Goal: Task Accomplishment & Management: Complete application form

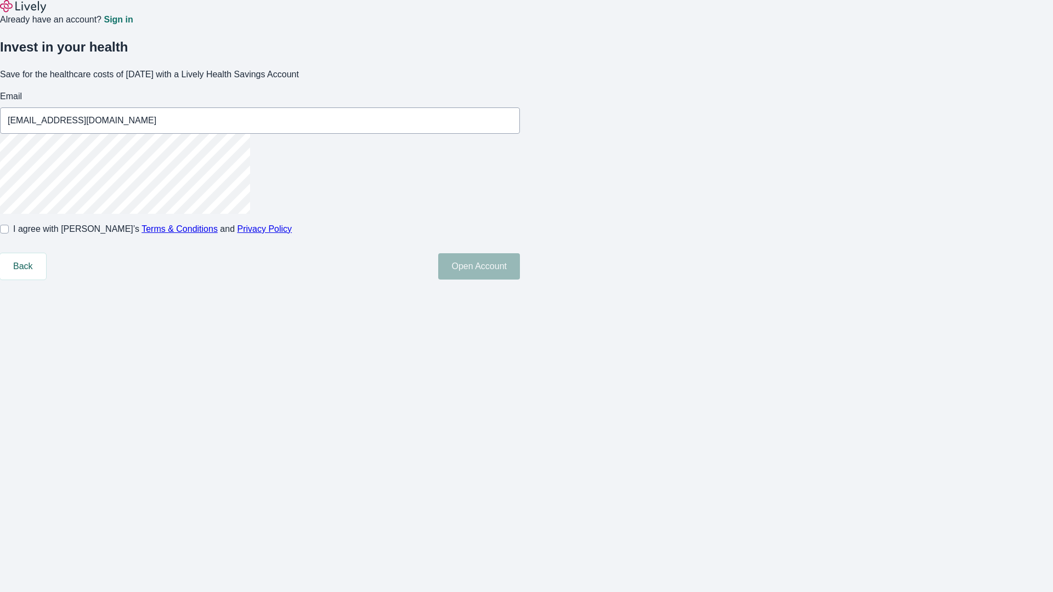
click at [9, 234] on input "I agree with Lively’s Terms & Conditions and Privacy Policy" at bounding box center [4, 229] width 9 height 9
checkbox input "true"
click at [520, 280] on button "Open Account" at bounding box center [479, 266] width 82 height 26
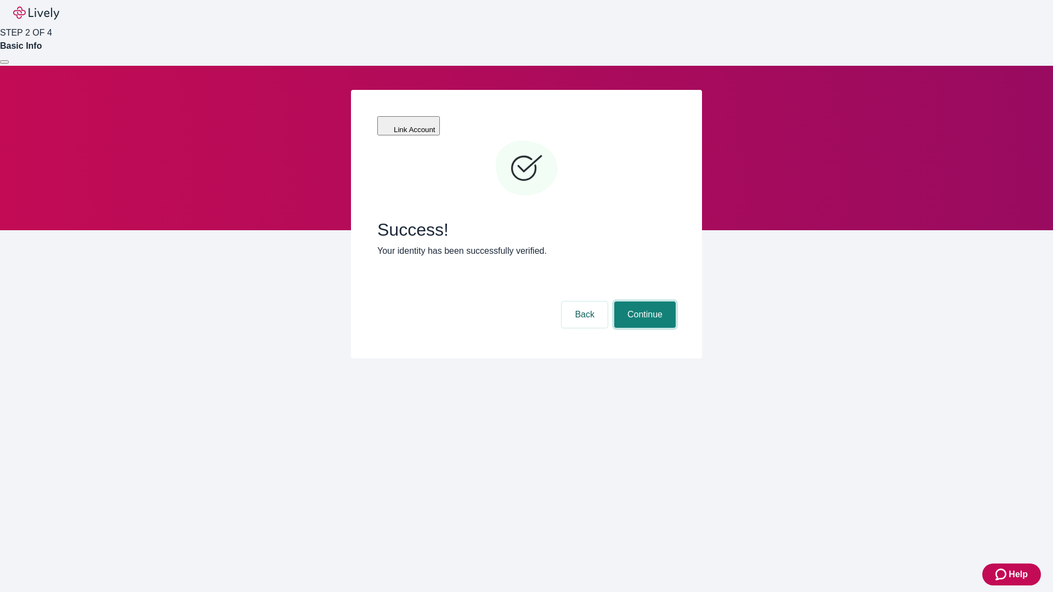
click at [643, 302] on button "Continue" at bounding box center [644, 315] width 61 height 26
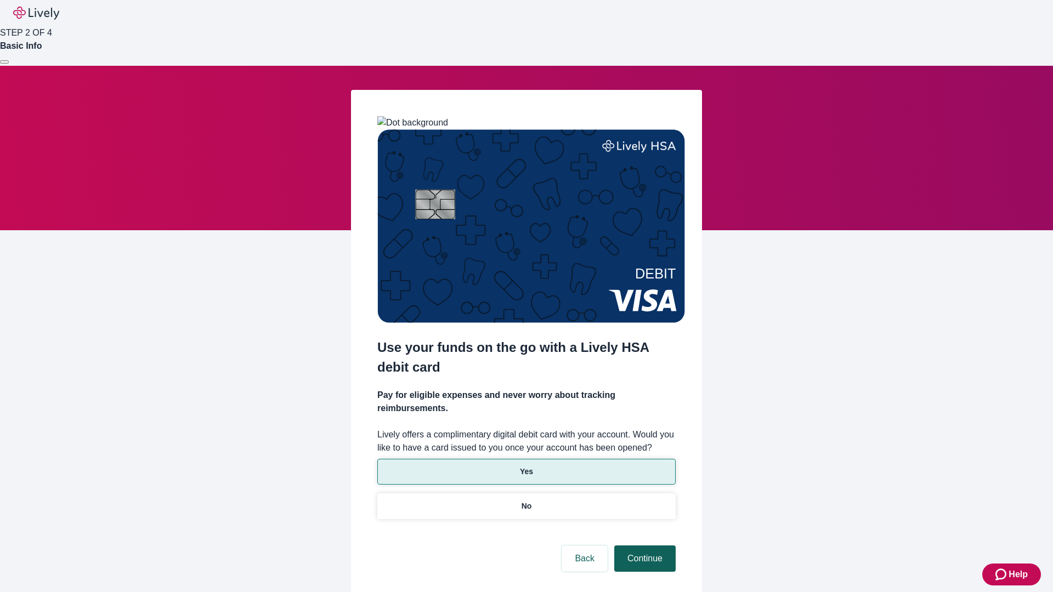
click at [526, 466] on p "Yes" at bounding box center [526, 472] width 13 height 12
click at [643, 546] on button "Continue" at bounding box center [644, 559] width 61 height 26
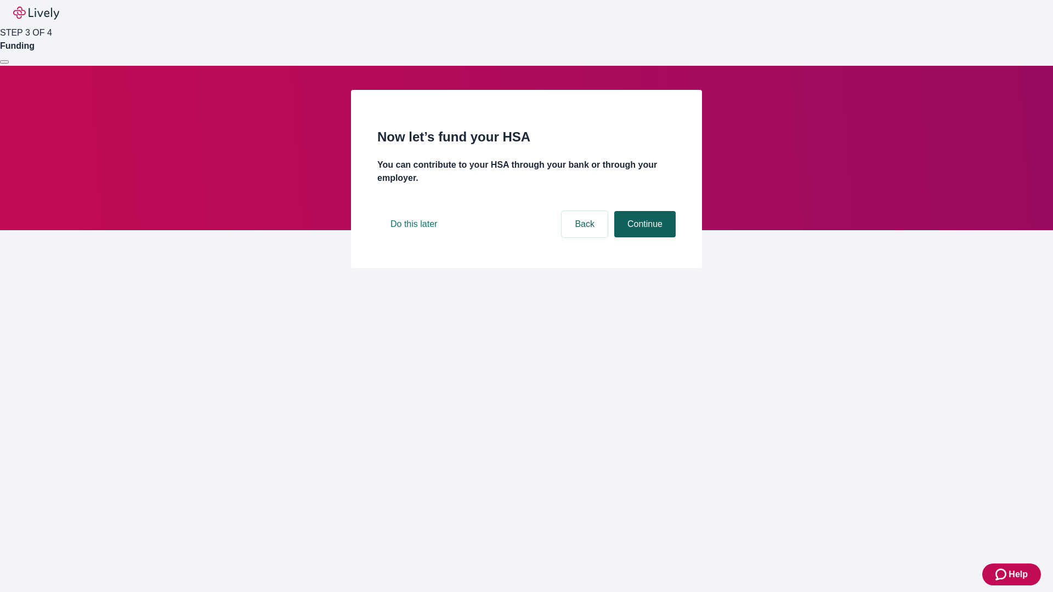
click at [643, 238] on button "Continue" at bounding box center [644, 224] width 61 height 26
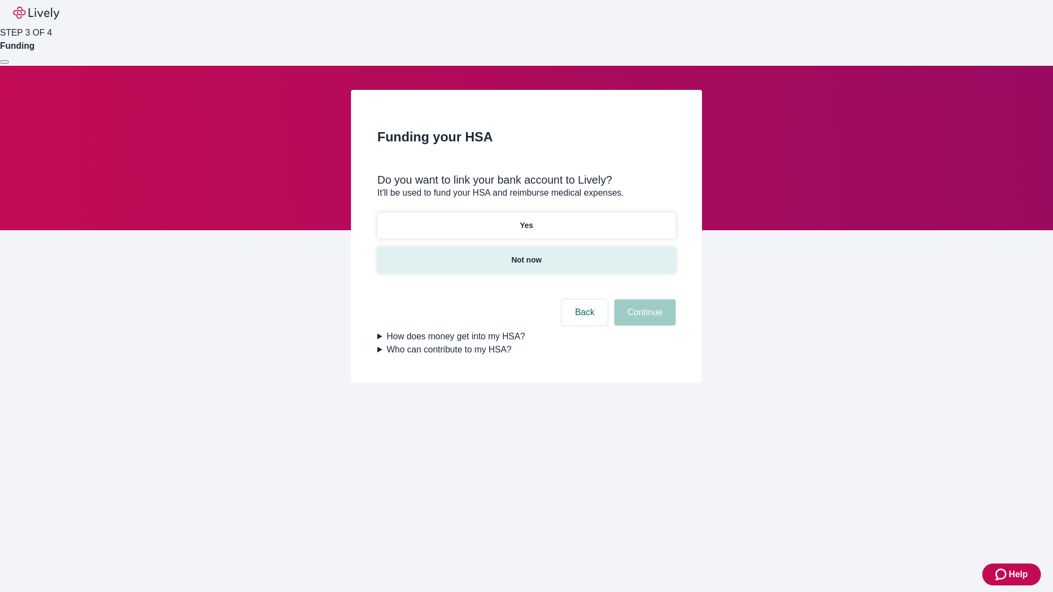
click at [526, 255] on p "Not now" at bounding box center [526, 261] width 30 height 12
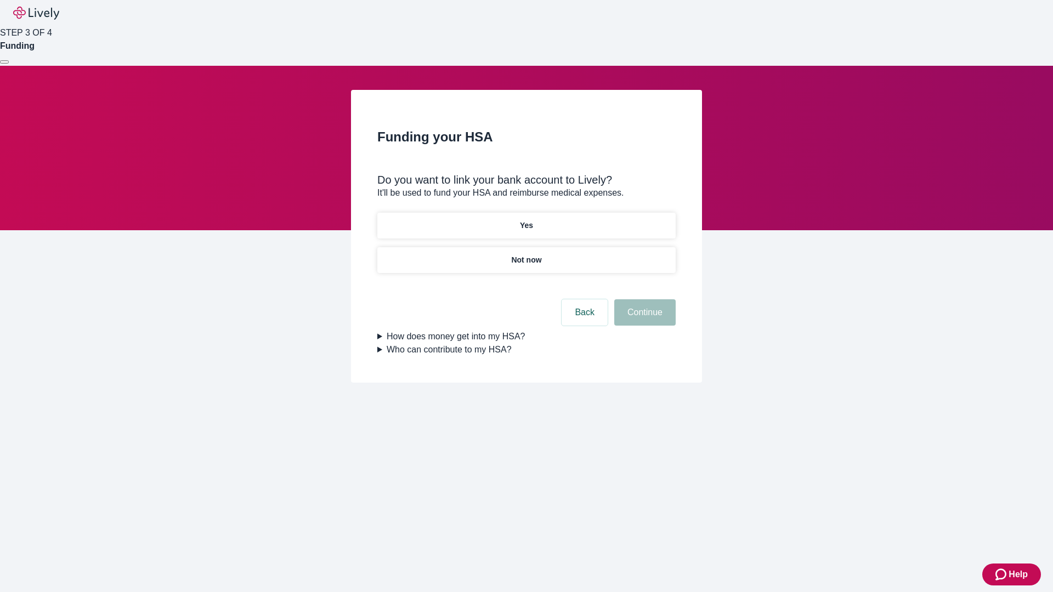
click at [643, 319] on button "Continue" at bounding box center [644, 313] width 61 height 26
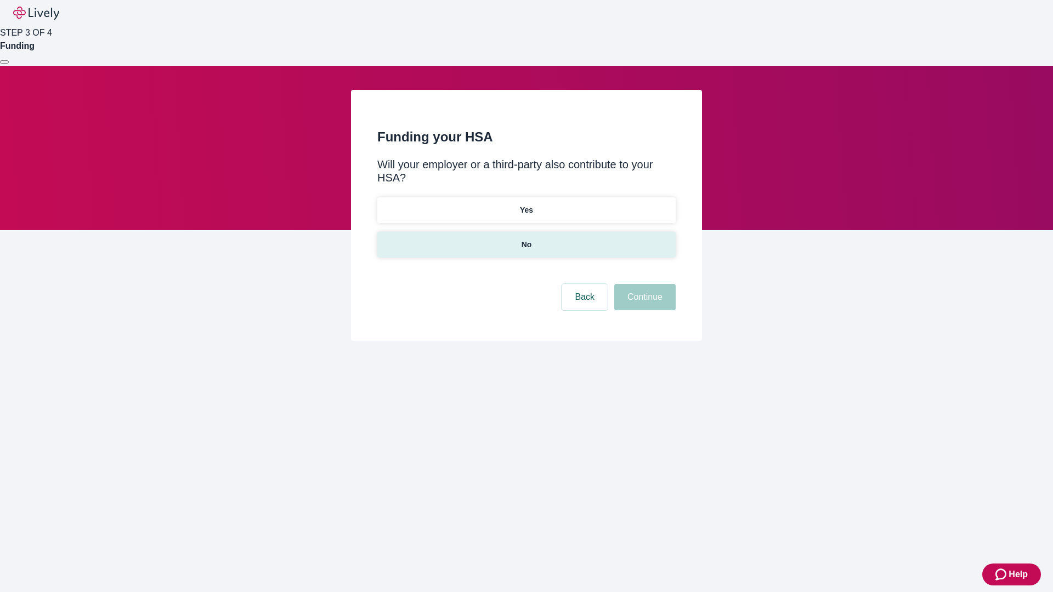
click at [526, 239] on p "No" at bounding box center [527, 245] width 10 height 12
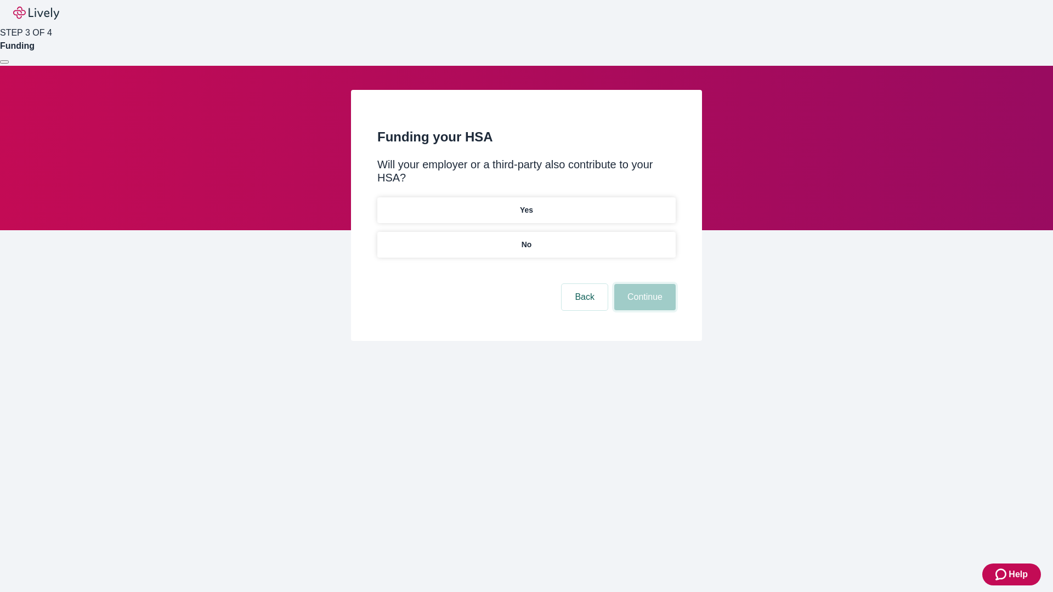
click at [643, 284] on button "Continue" at bounding box center [644, 297] width 61 height 26
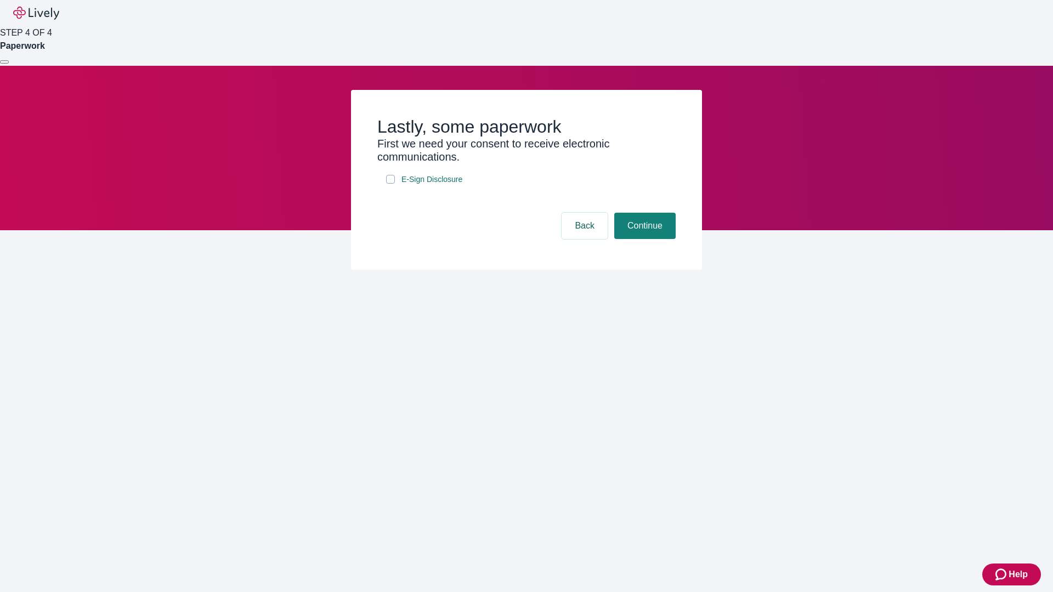
click at [391, 184] on input "E-Sign Disclosure" at bounding box center [390, 179] width 9 height 9
checkbox input "true"
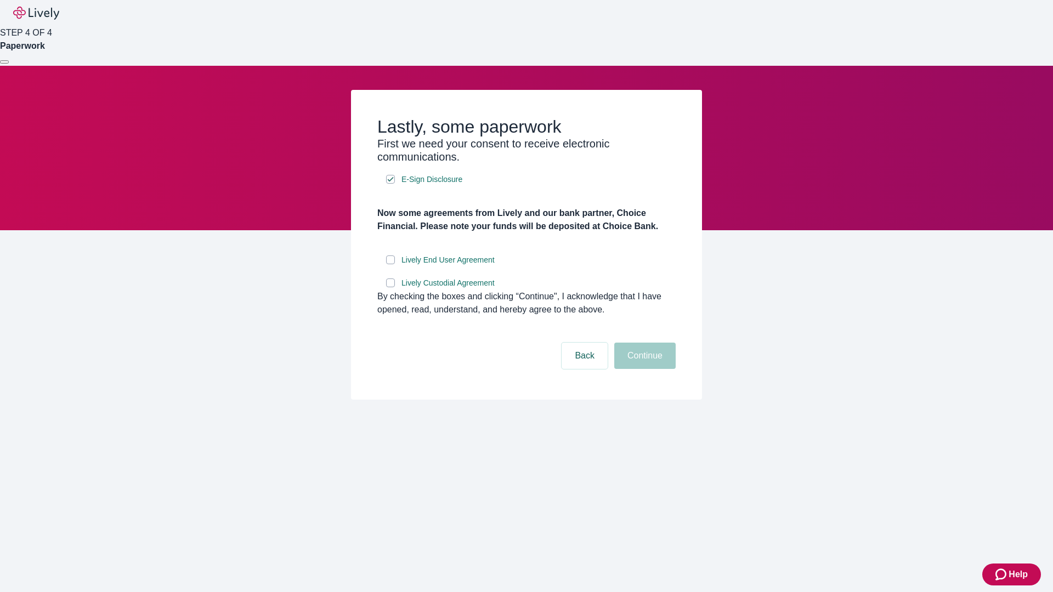
click at [391, 264] on input "Lively End User Agreement" at bounding box center [390, 260] width 9 height 9
checkbox input "true"
click at [391, 287] on input "Lively Custodial Agreement" at bounding box center [390, 283] width 9 height 9
checkbox input "true"
click at [643, 369] on button "Continue" at bounding box center [644, 356] width 61 height 26
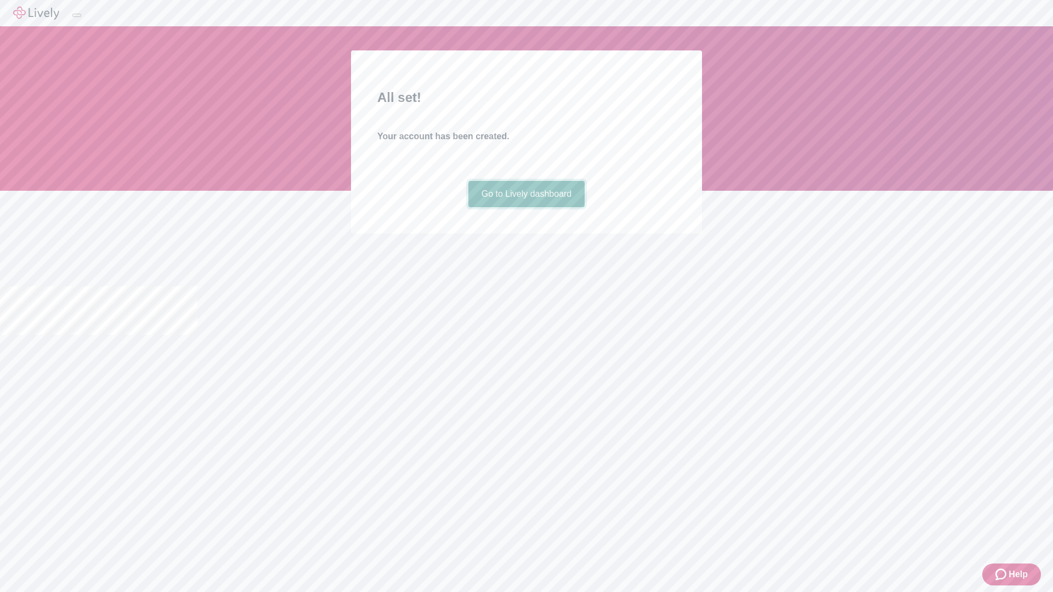
click at [526, 207] on link "Go to Lively dashboard" at bounding box center [526, 194] width 117 height 26
